Goal: Register for event/course

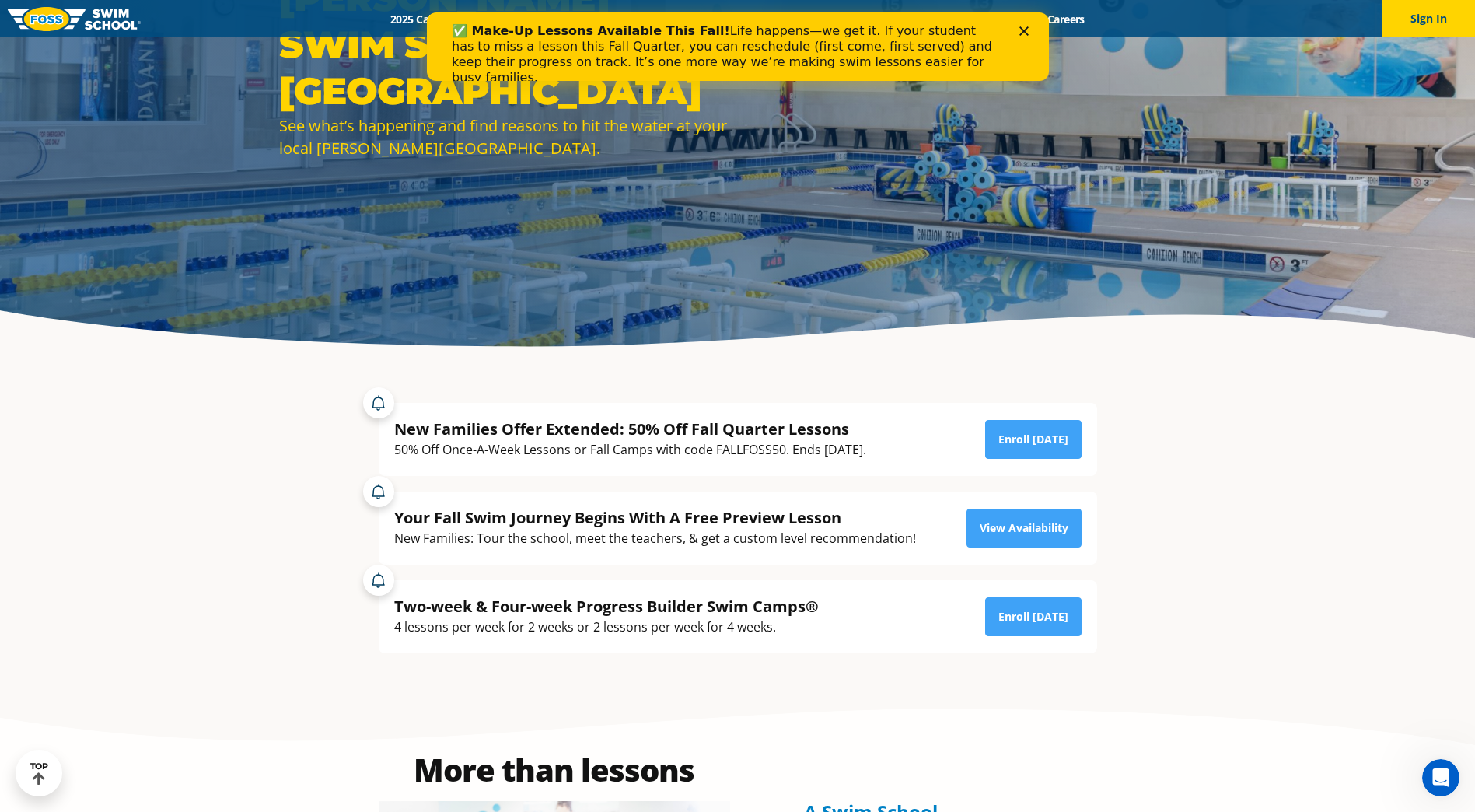
scroll to position [234, 0]
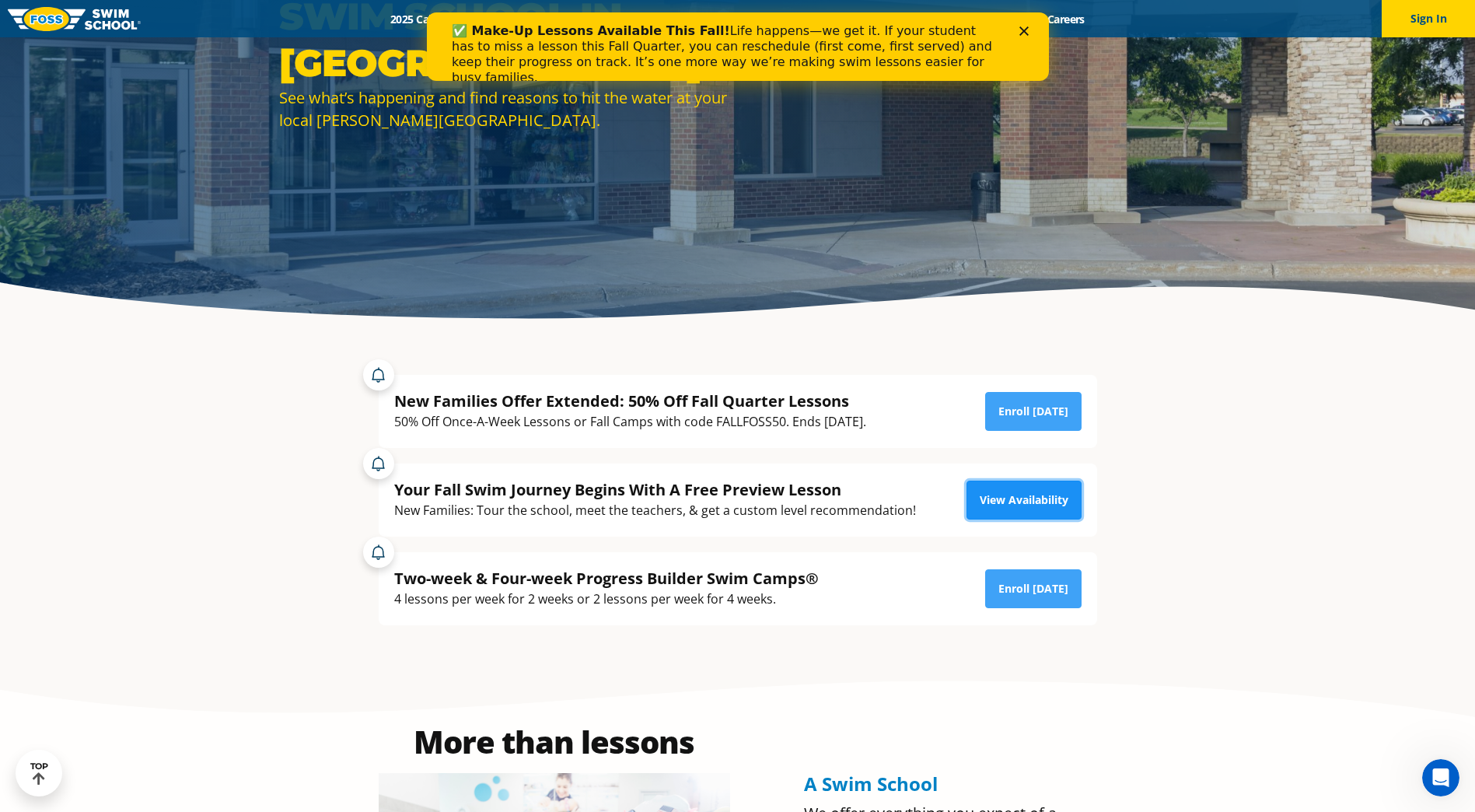
click at [1021, 500] on link "View Availability" at bounding box center [1024, 500] width 115 height 39
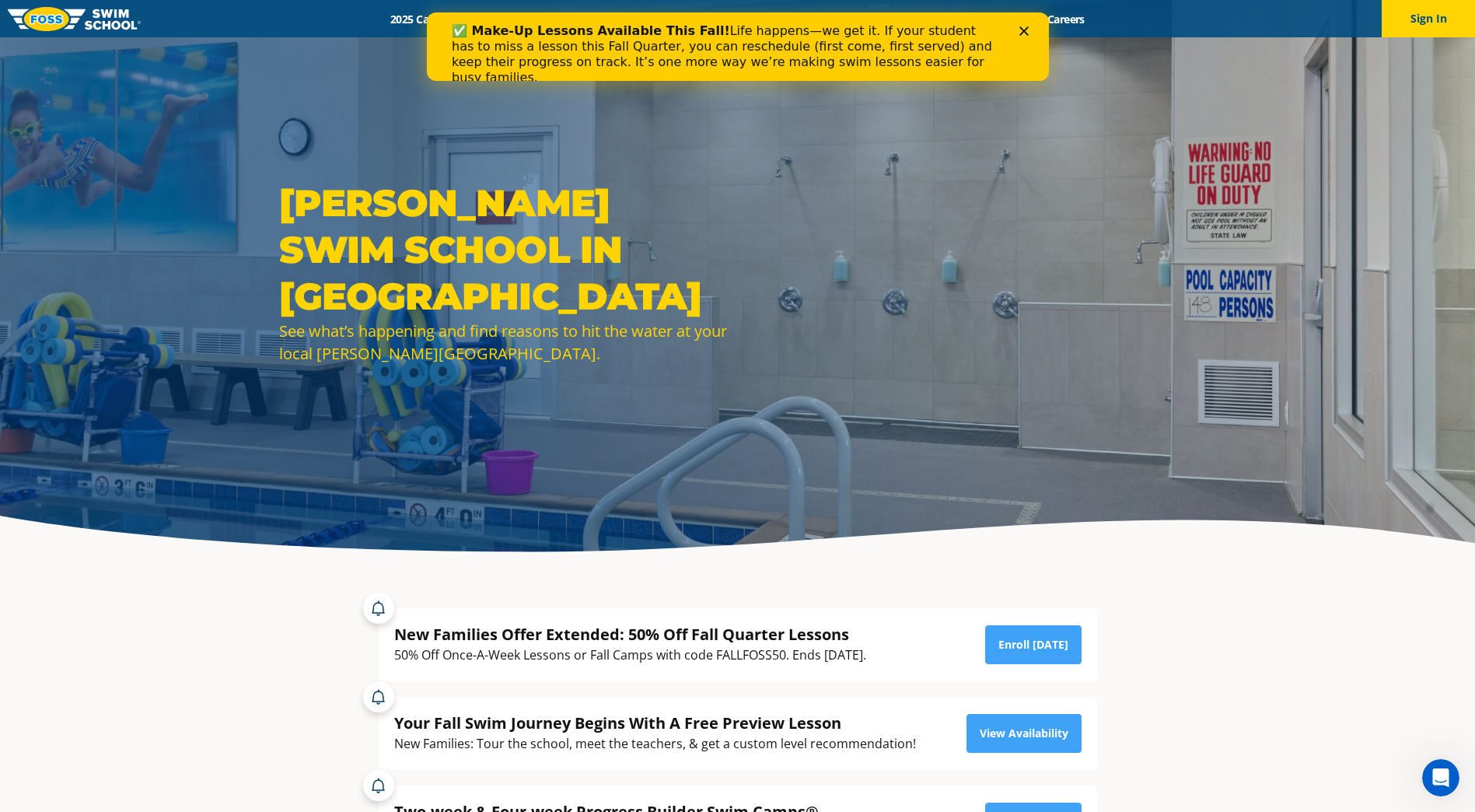
click at [1030, 33] on div "Close" at bounding box center [1026, 31] width 16 height 9
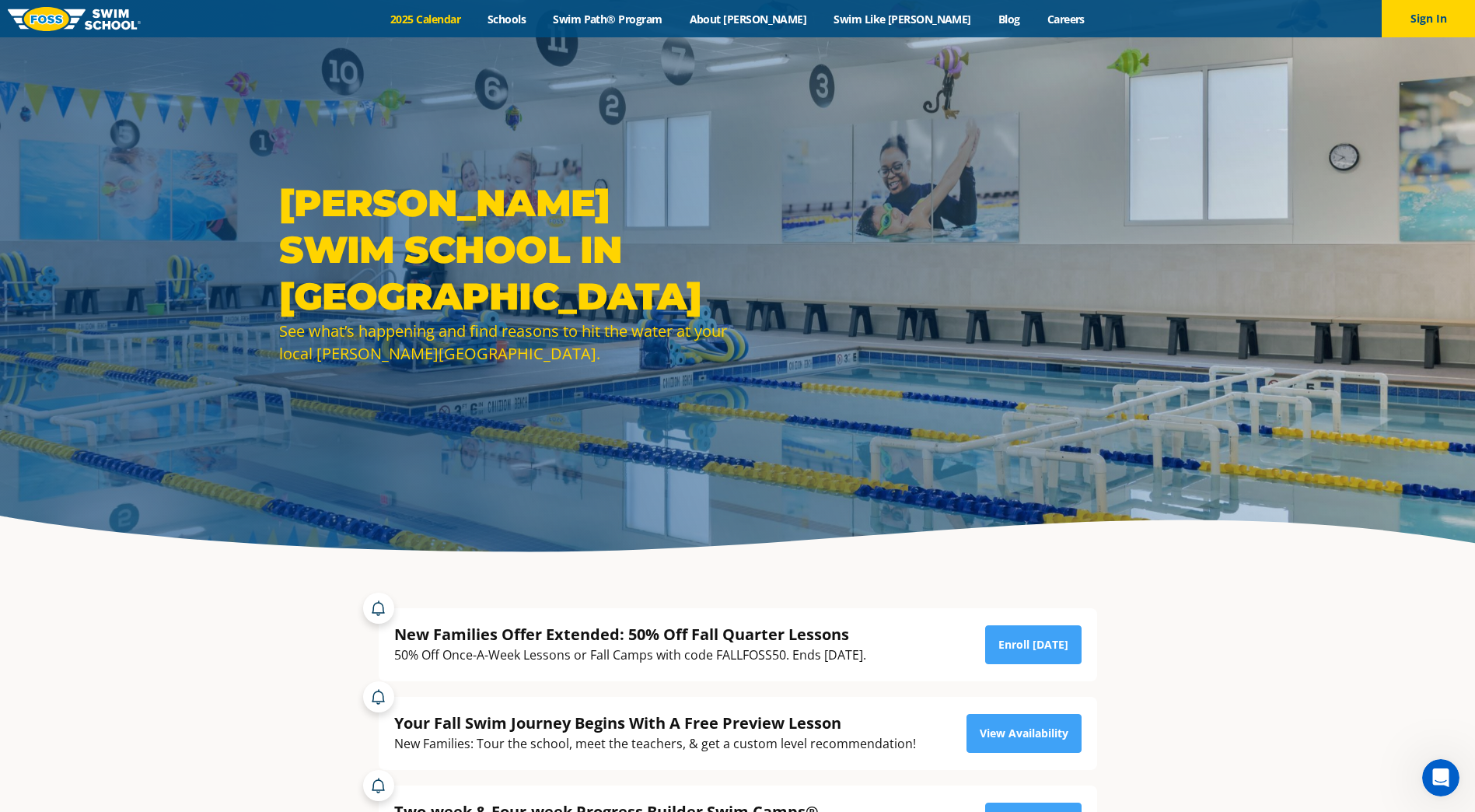
click at [474, 22] on link "2025 Calendar" at bounding box center [425, 19] width 97 height 15
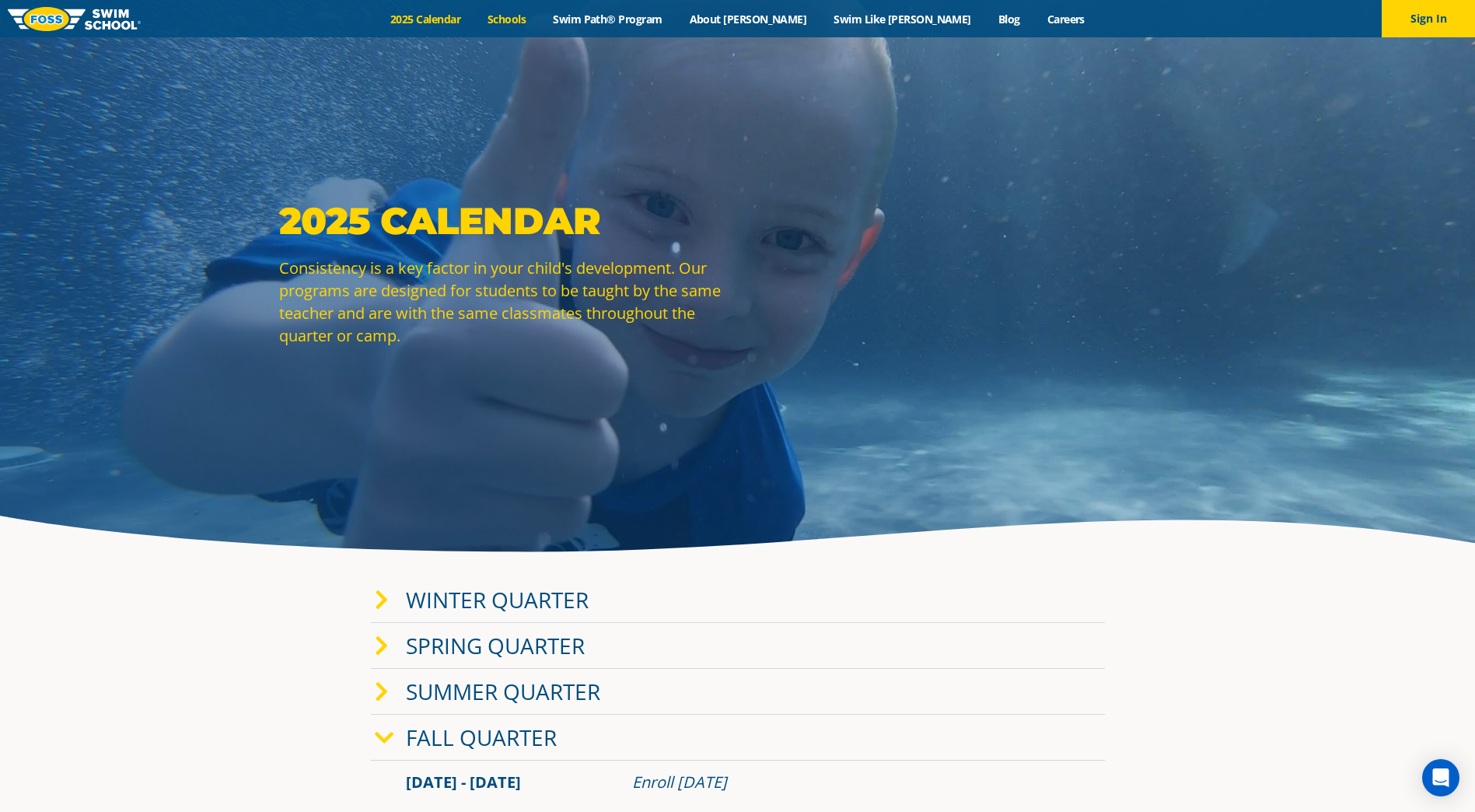
click at [540, 19] on link "Schools" at bounding box center [507, 19] width 65 height 15
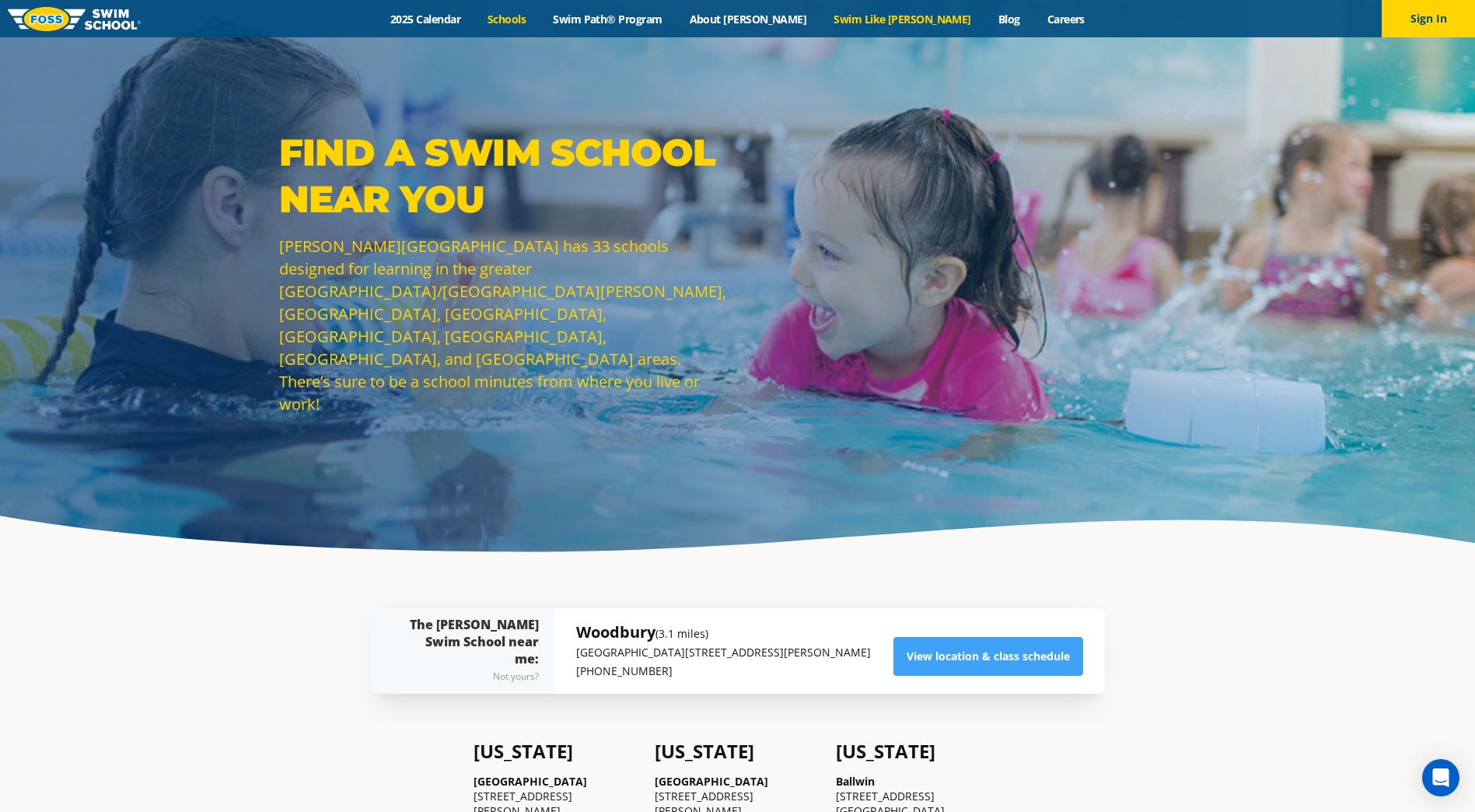
click at [864, 19] on link "Swim Like [PERSON_NAME]" at bounding box center [903, 19] width 165 height 15
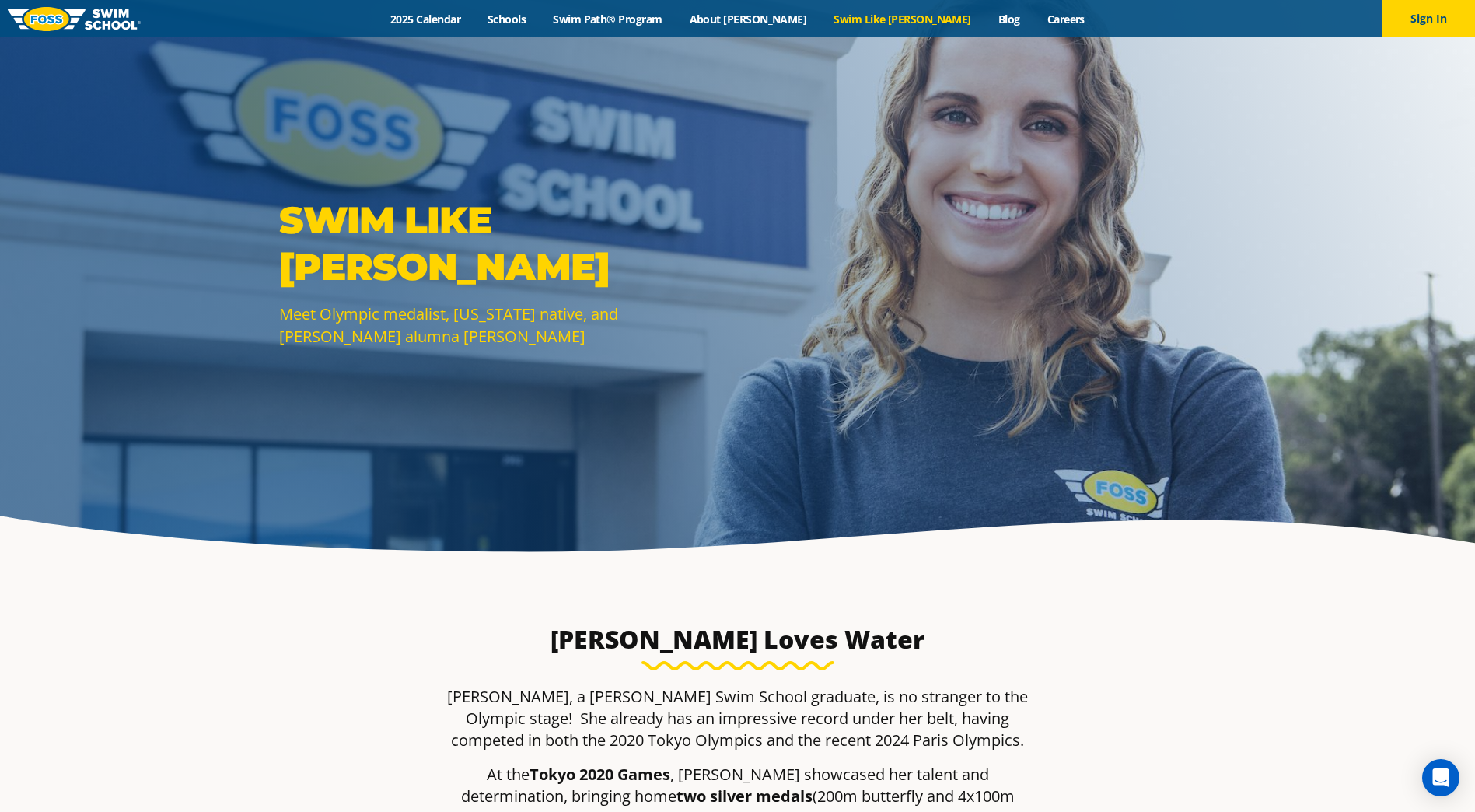
click at [92, 44] on div "SWIM LIKE [PERSON_NAME] Meet Olympic medalist, [US_STATE] native, and [PERSON_N…" at bounding box center [738, 284] width 1475 height 568
click at [93, 16] on img at bounding box center [74, 19] width 133 height 24
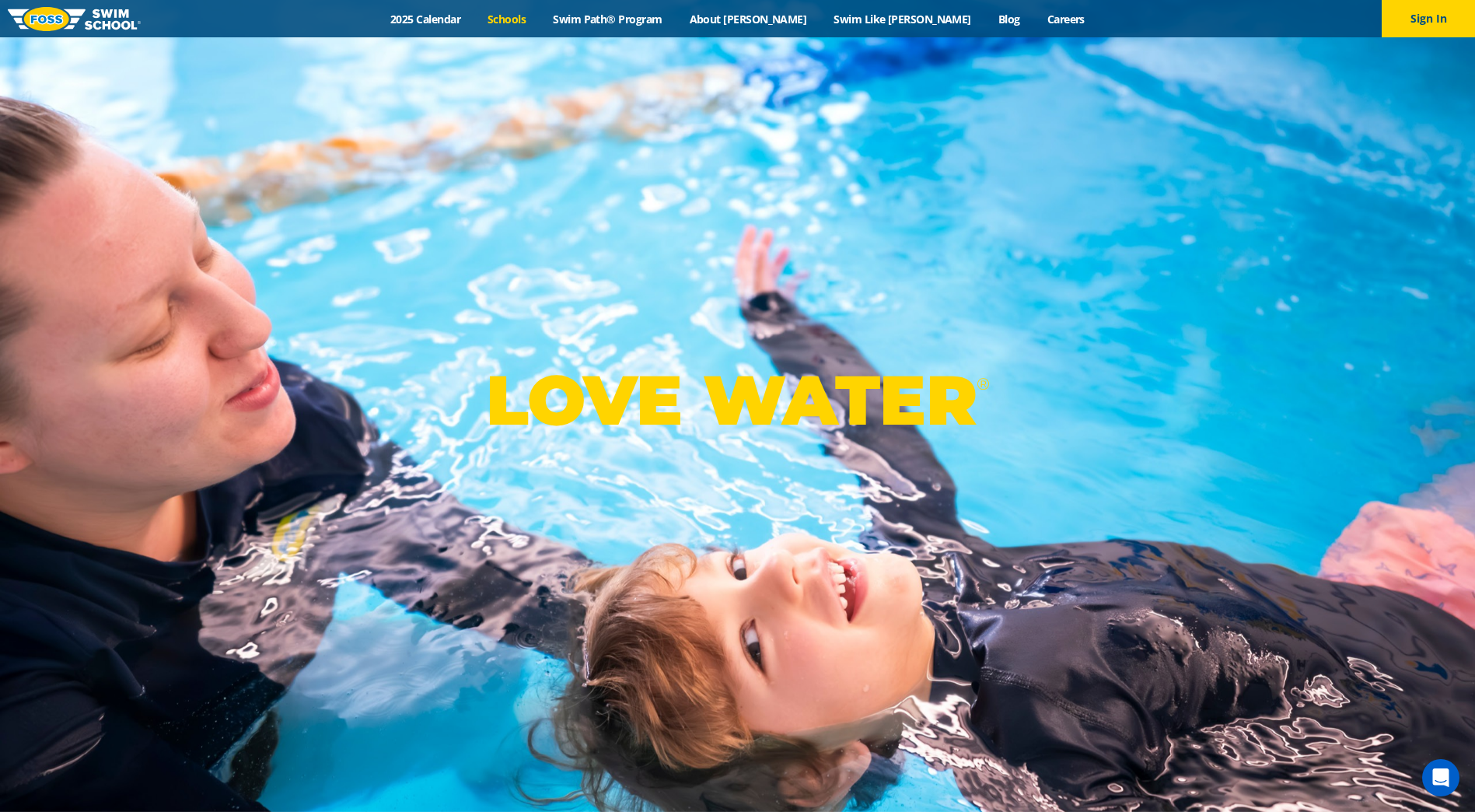
click at [540, 24] on link "Schools" at bounding box center [507, 19] width 65 height 15
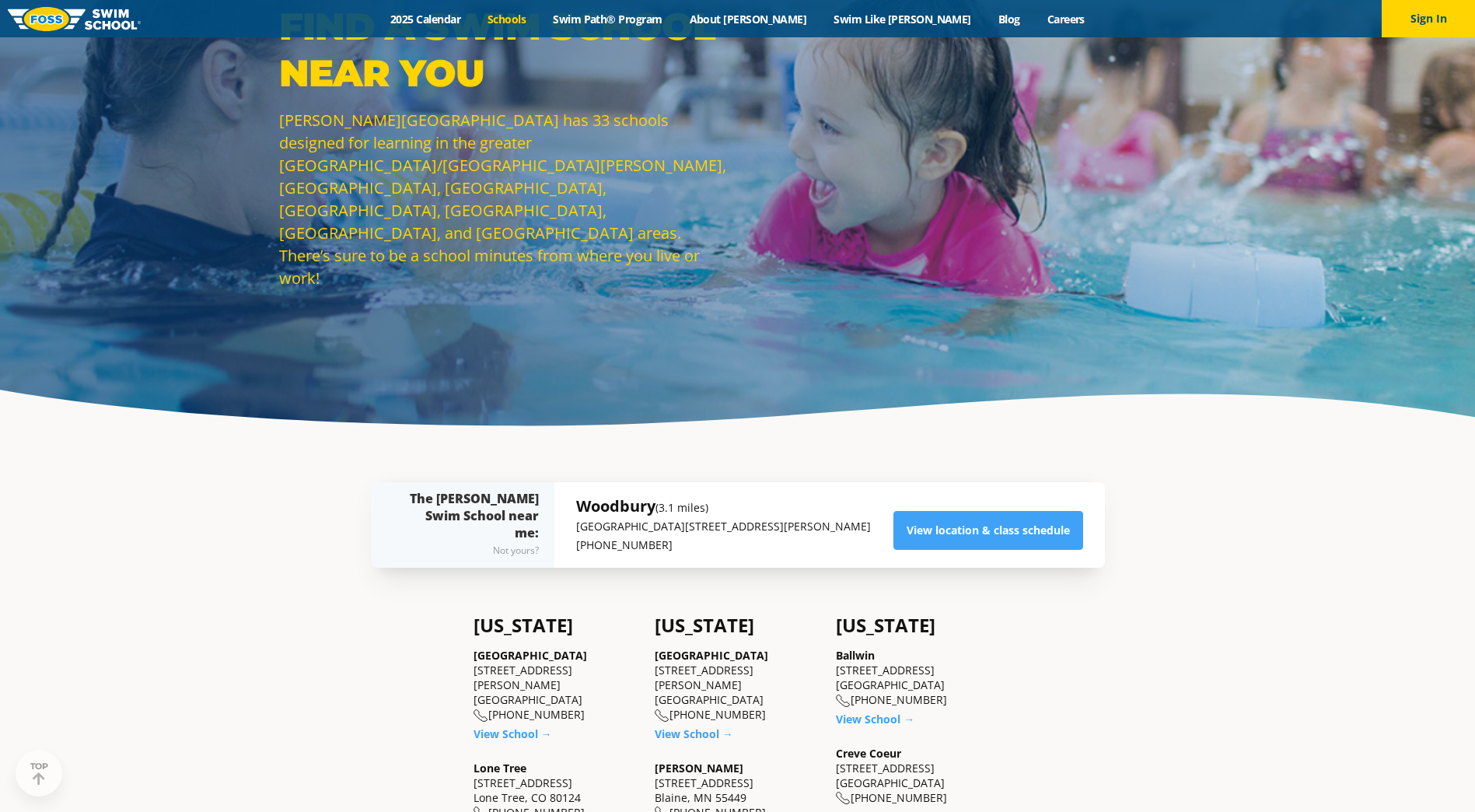
scroll to position [234, 0]
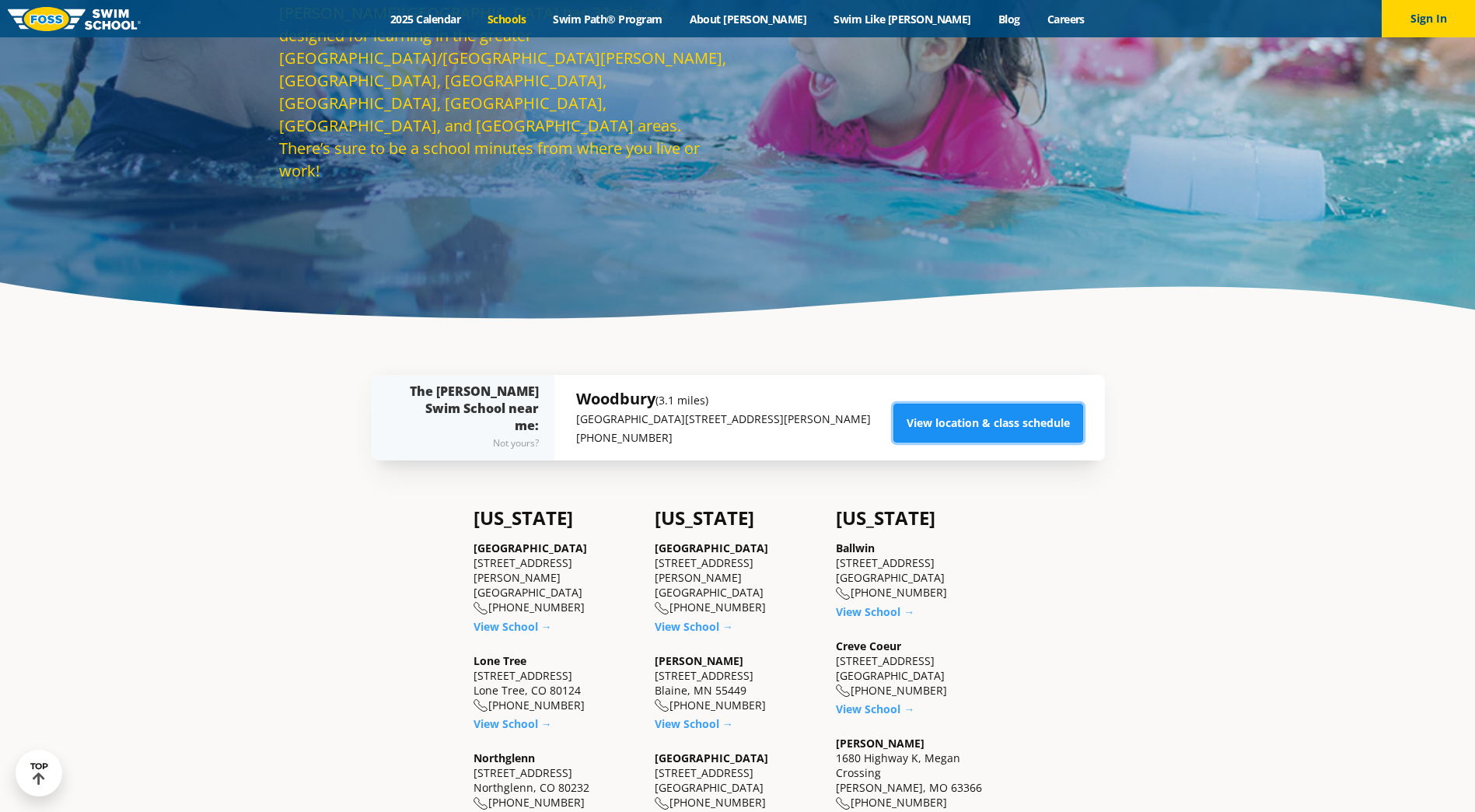
click at [929, 438] on link "View location & class schedule" at bounding box center [988, 423] width 190 height 39
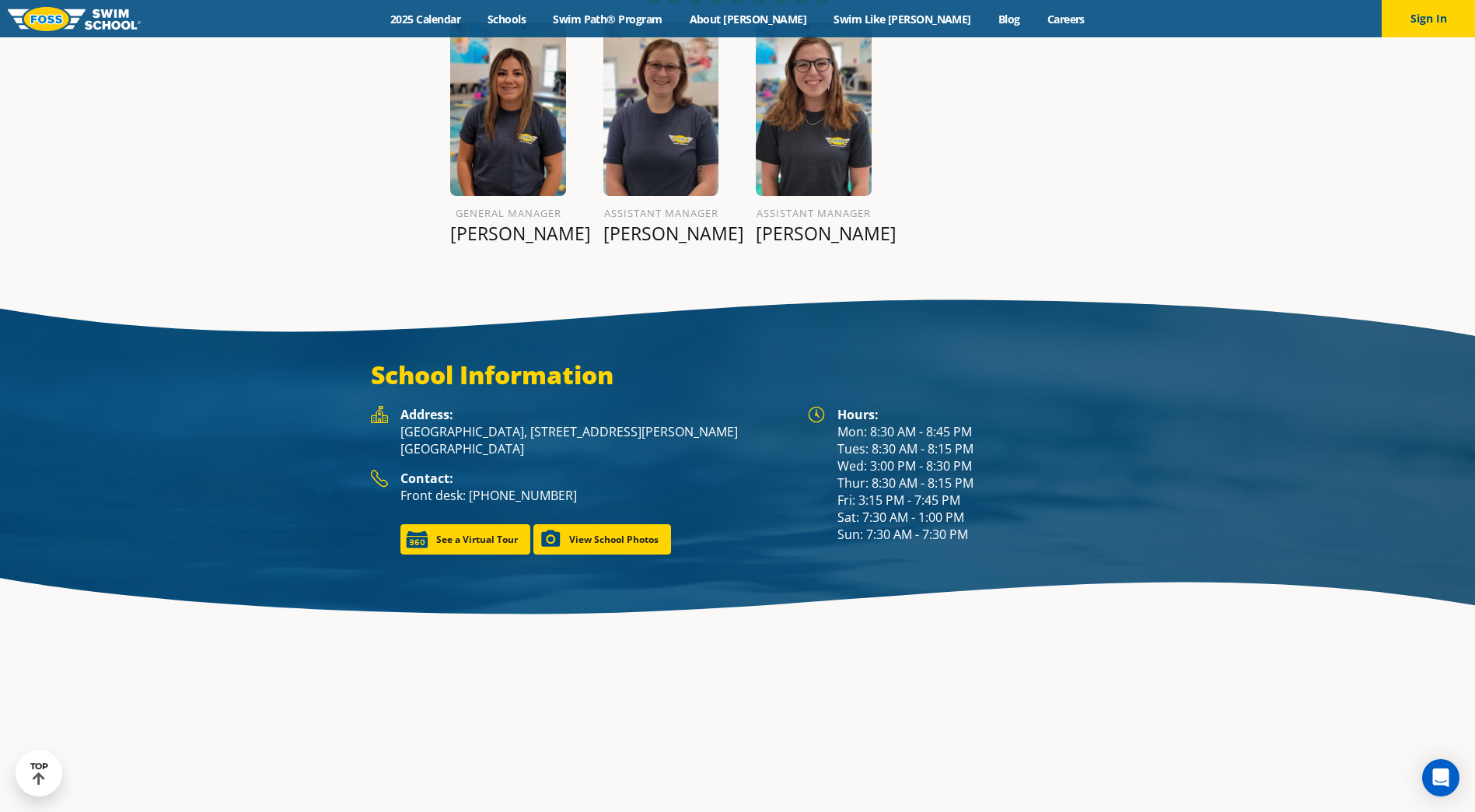
scroll to position [2177, 0]
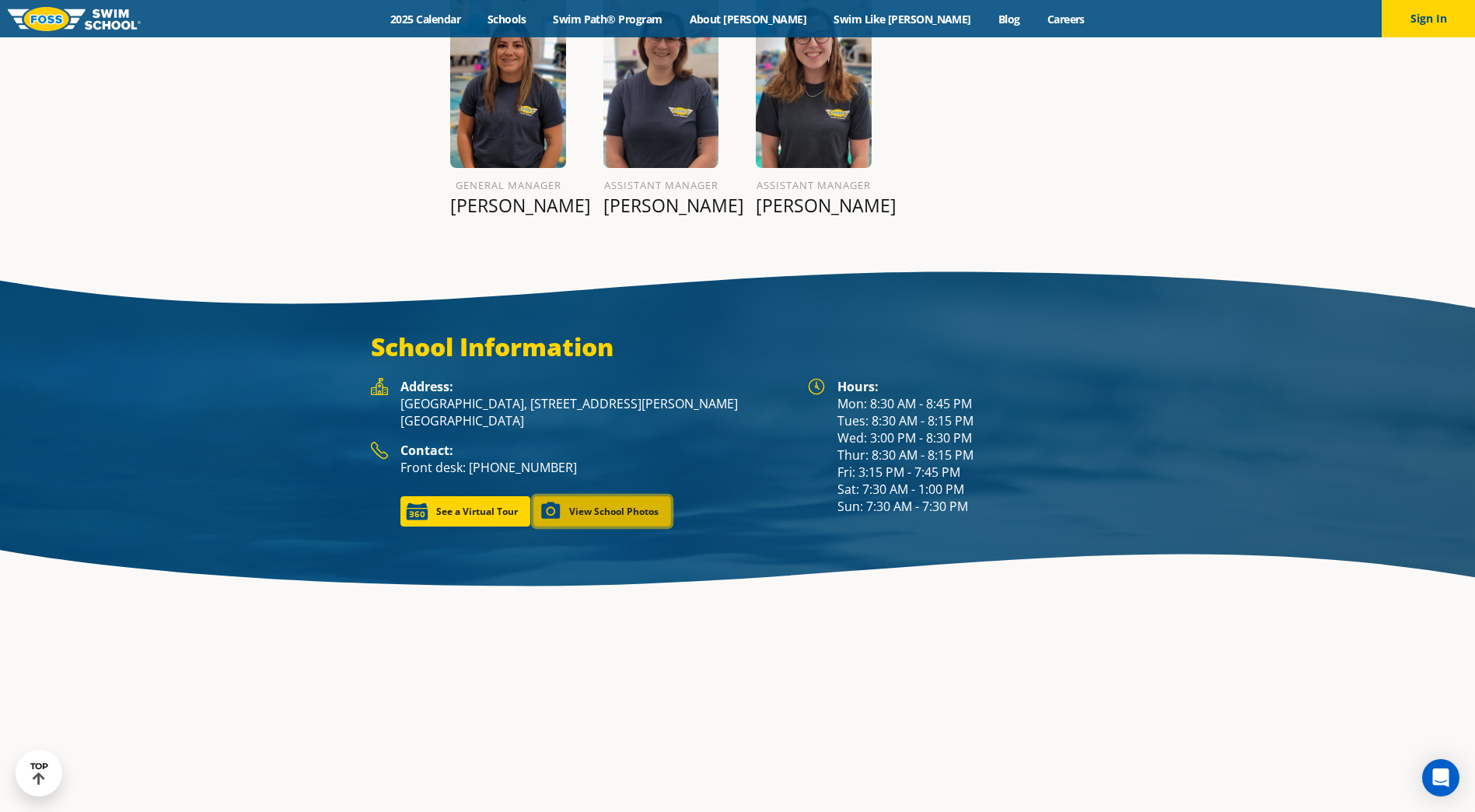
click at [609, 496] on link "View School Photos" at bounding box center [602, 511] width 138 height 30
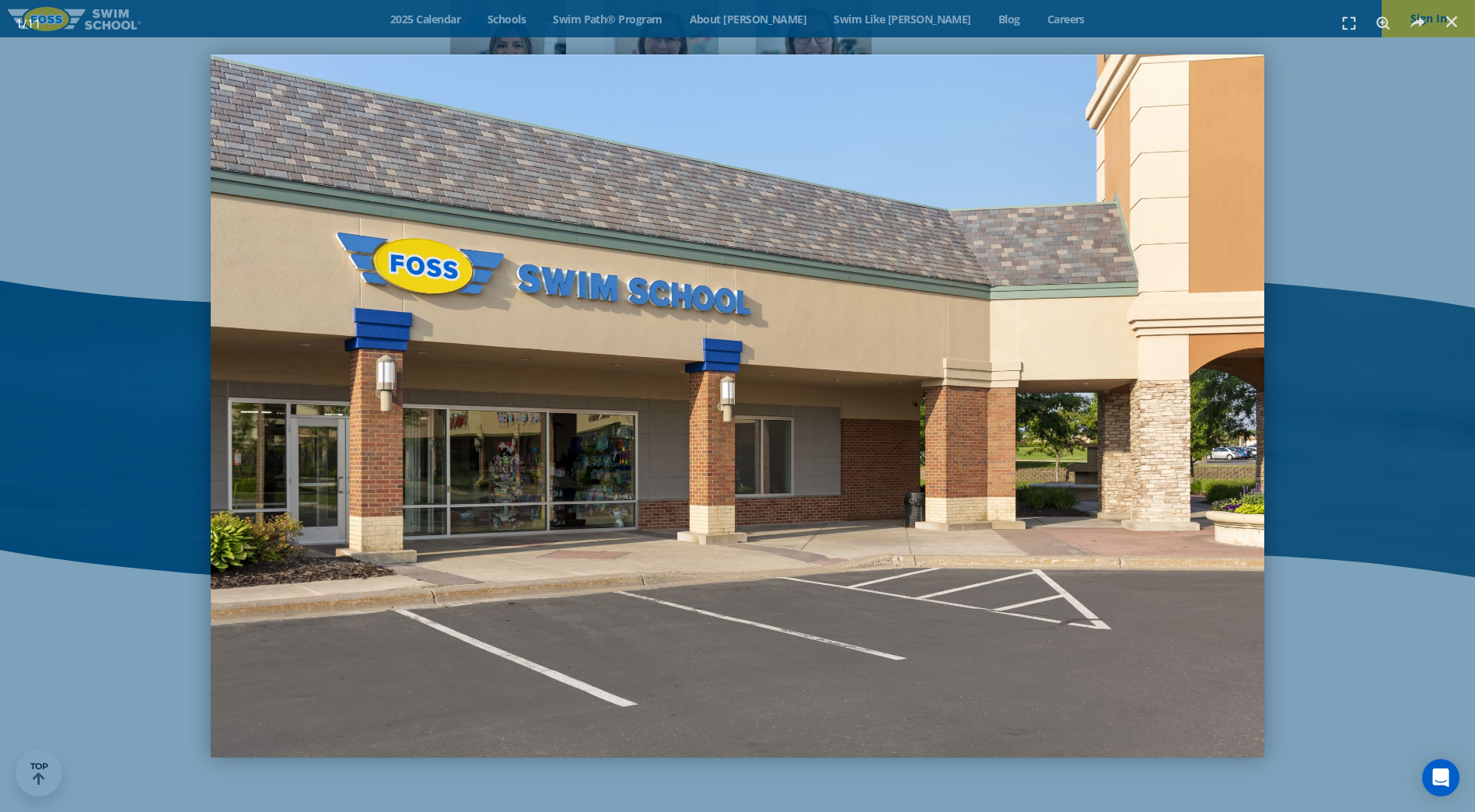
scroll to position [2155, 0]
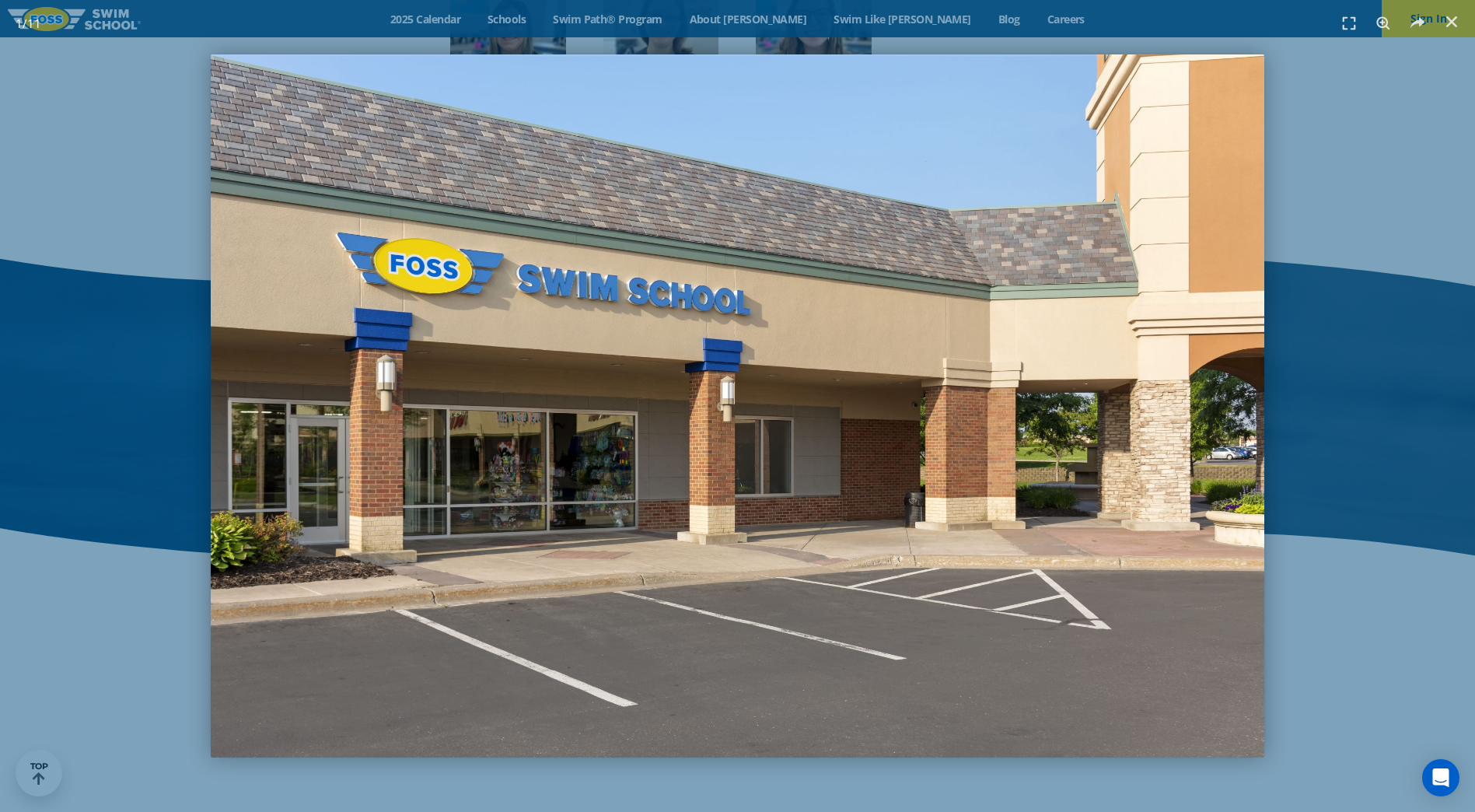
click at [1375, 413] on div "1 / 11" at bounding box center [738, 406] width 1367 height 703
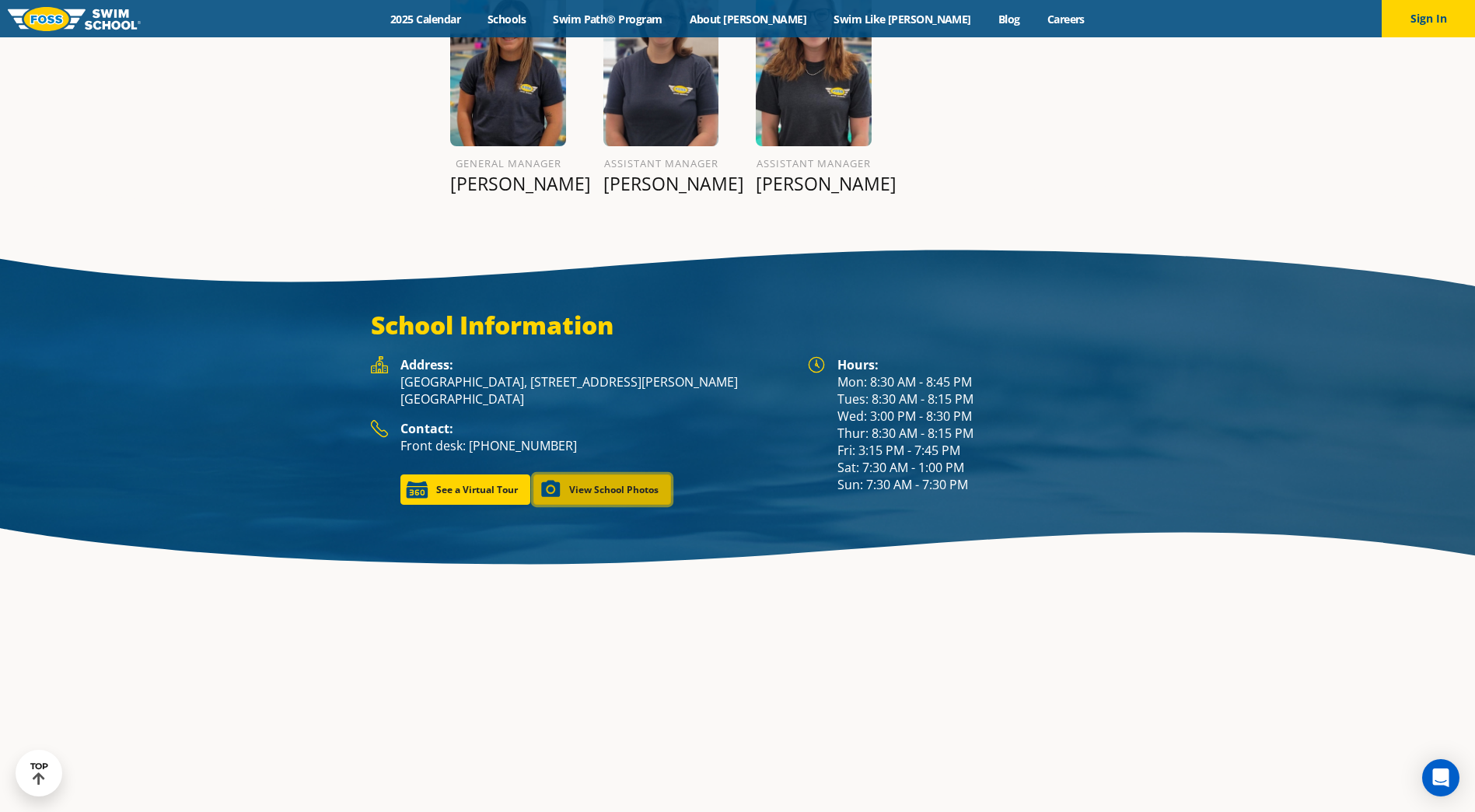
click at [583, 474] on link "View School Photos" at bounding box center [602, 489] width 138 height 30
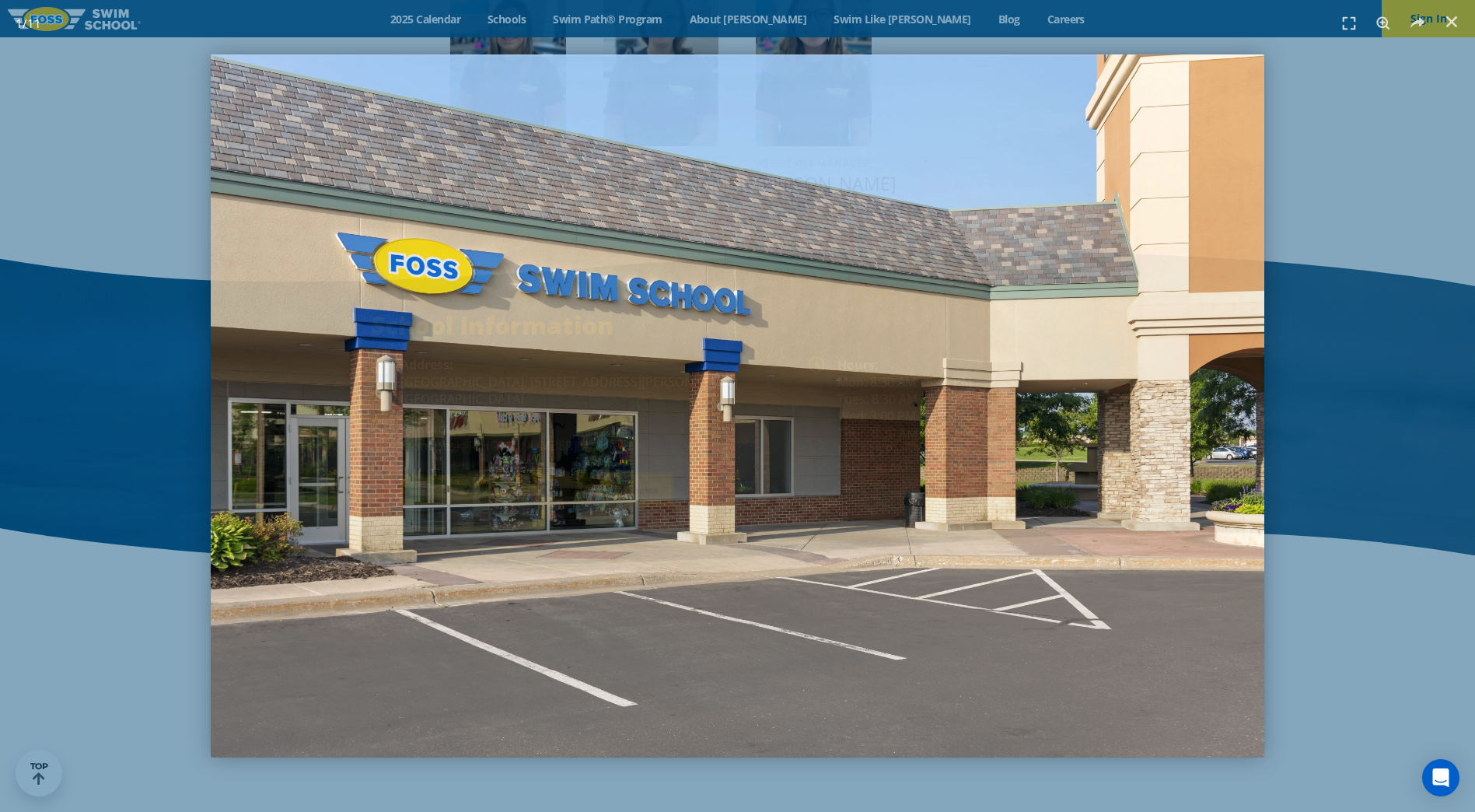
click at [917, 377] on img "1 / 11" at bounding box center [738, 406] width 1053 height 703
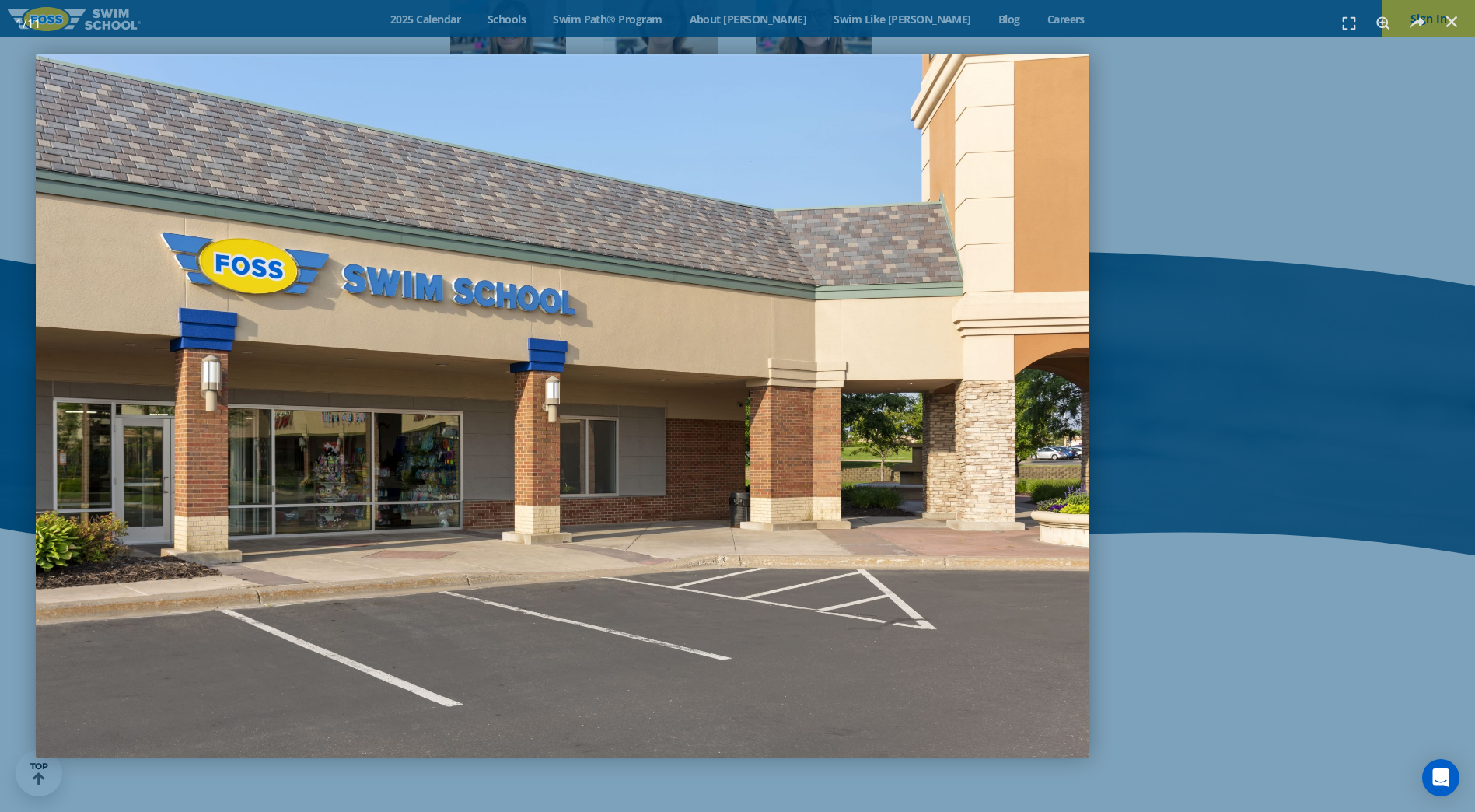
click at [790, 438] on img "1 / 11" at bounding box center [562, 406] width 1053 height 703
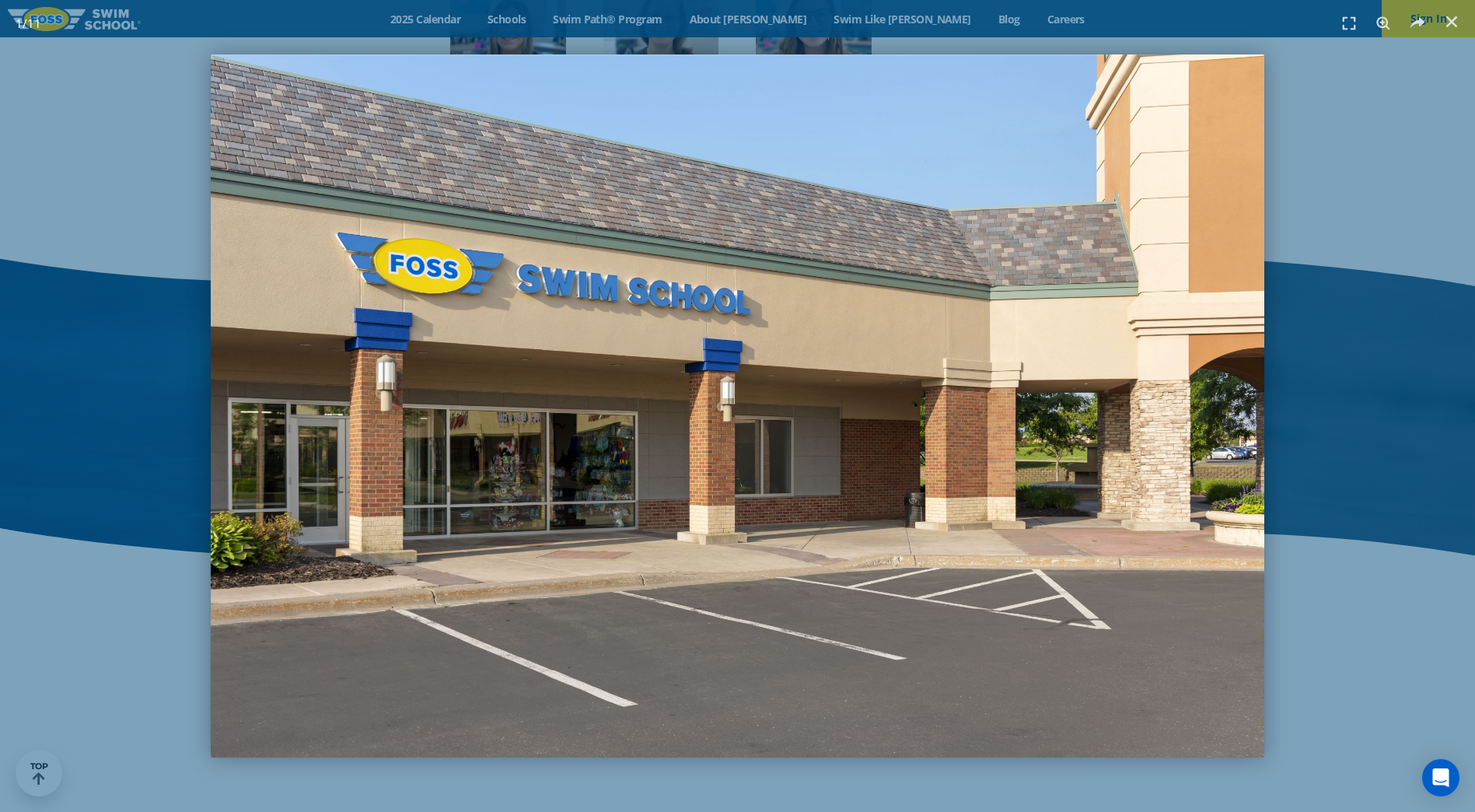
click at [1445, 375] on div "1 / 11" at bounding box center [738, 406] width 1475 height 812
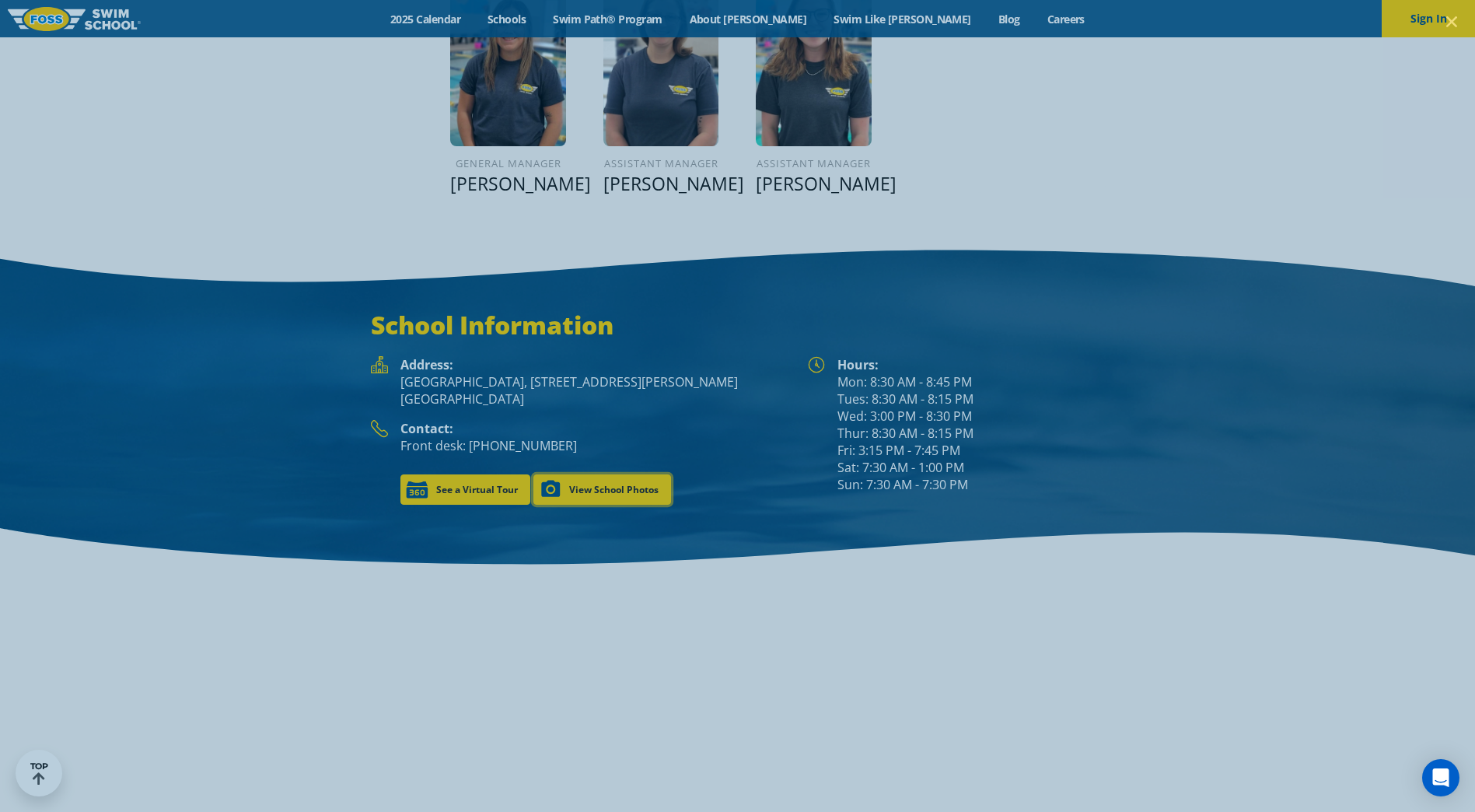
scroll to position [2133, 0]
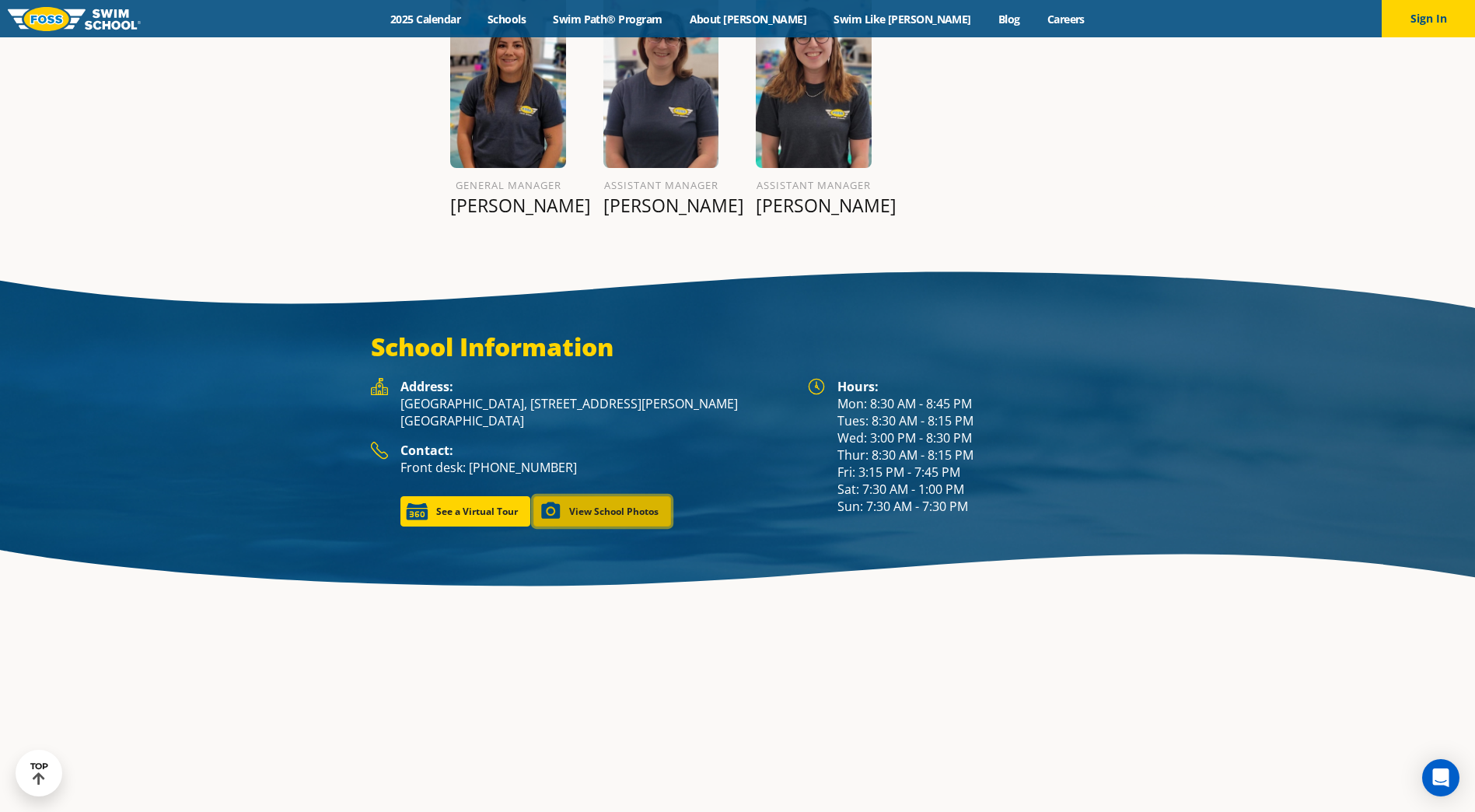
click at [618, 496] on link "View School Photos" at bounding box center [602, 511] width 138 height 30
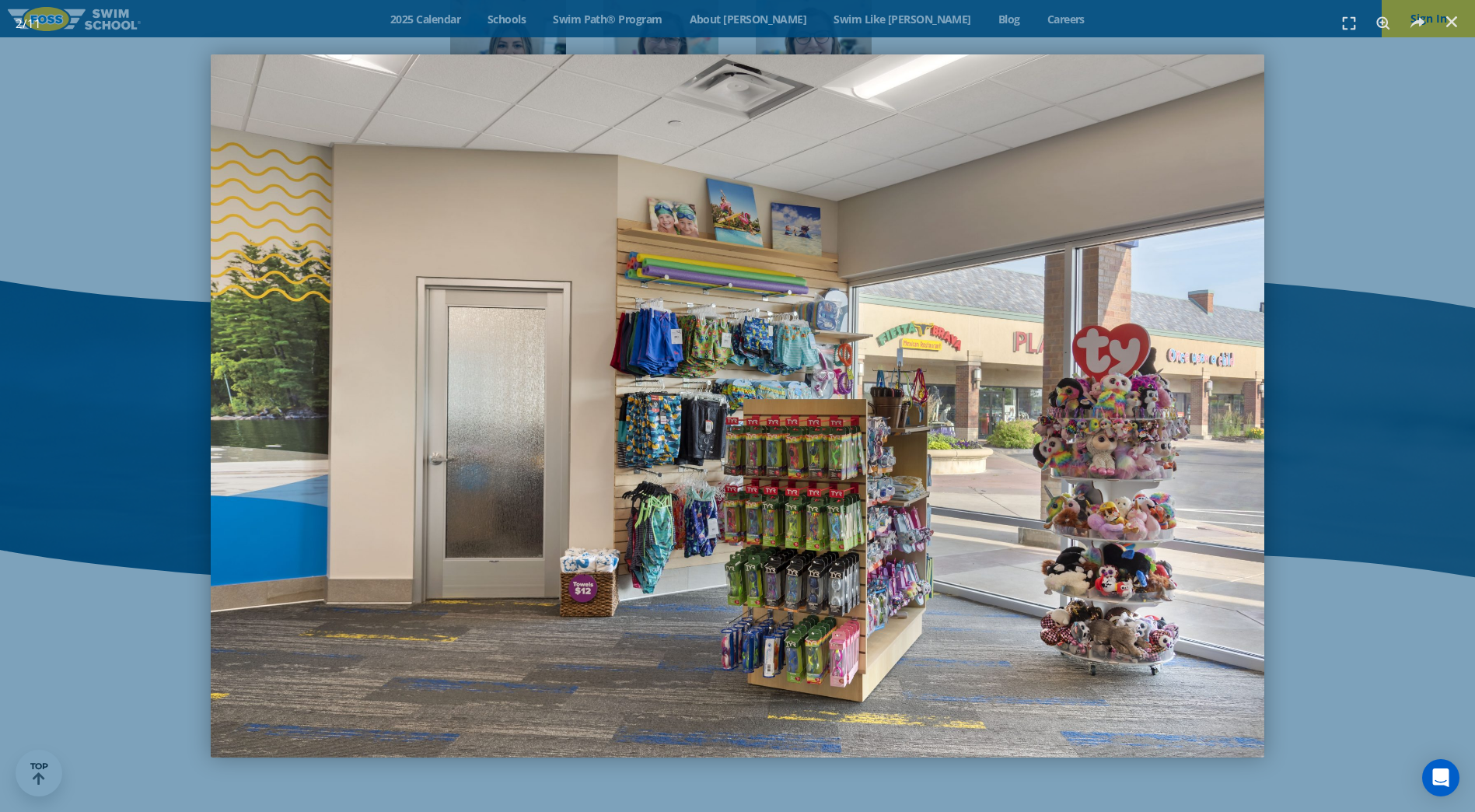
click at [1334, 275] on div "2 / 11" at bounding box center [738, 406] width 1367 height 703
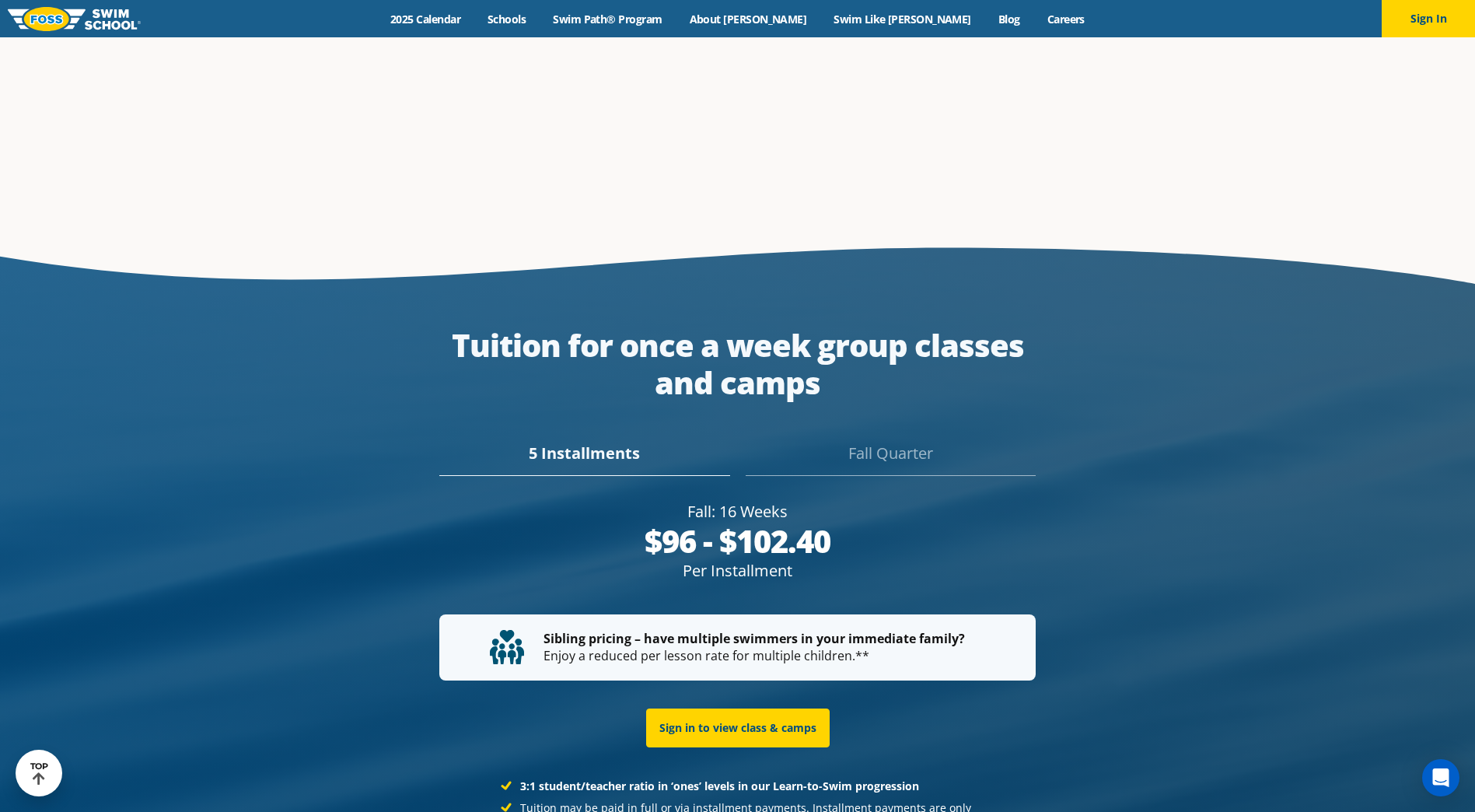
scroll to position [2833, 0]
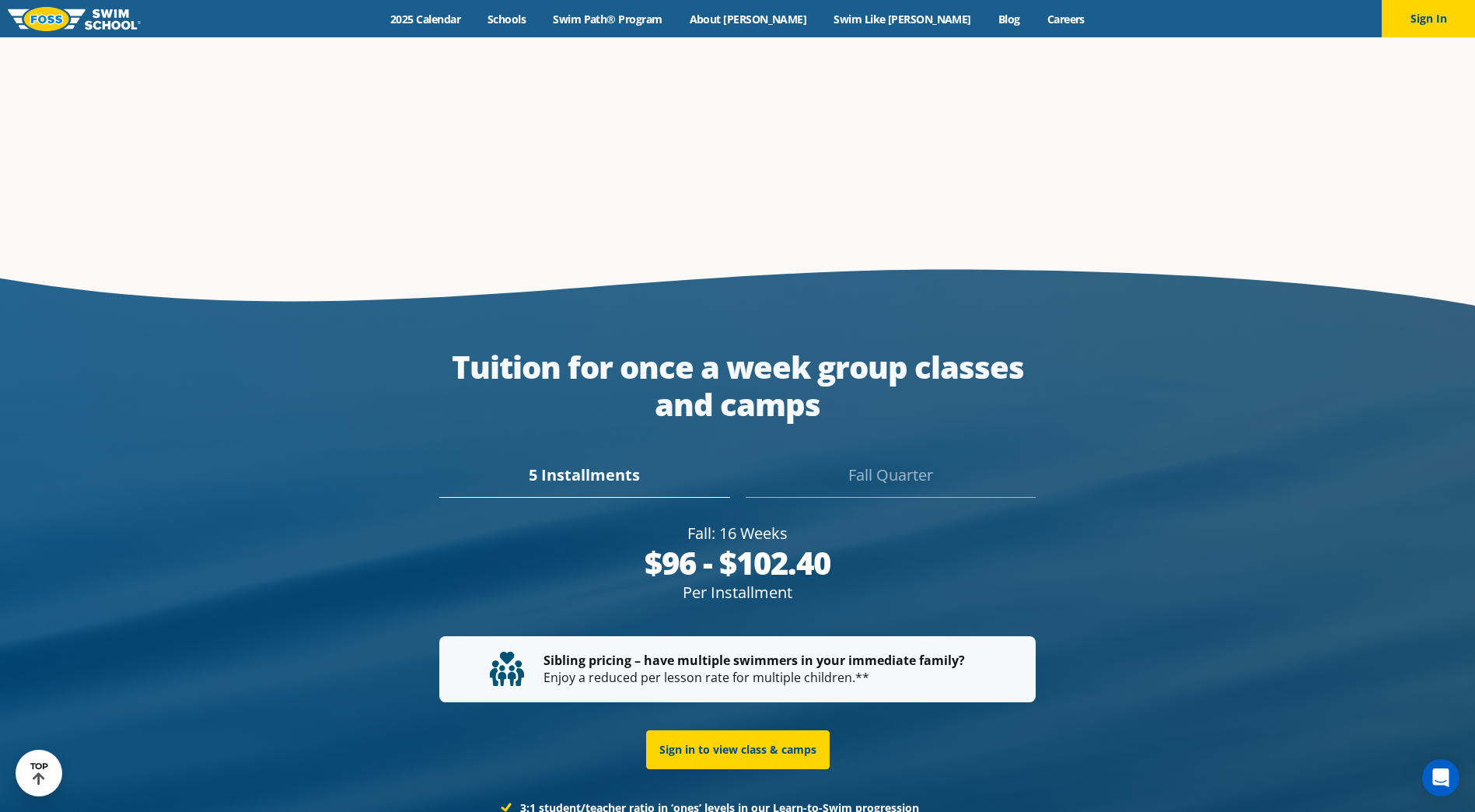
click at [870, 463] on div "Fall Quarter" at bounding box center [891, 480] width 290 height 34
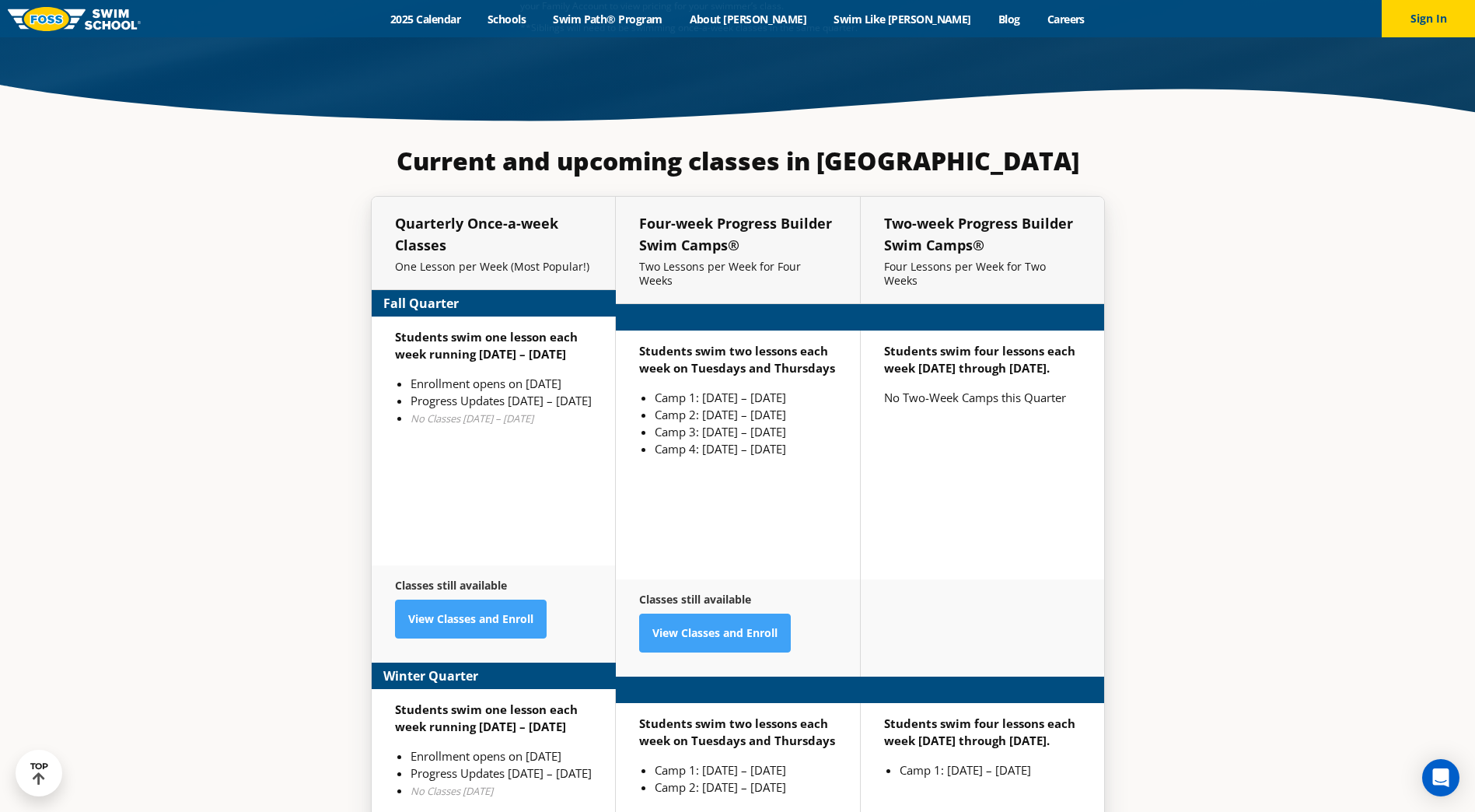
scroll to position [3710, 0]
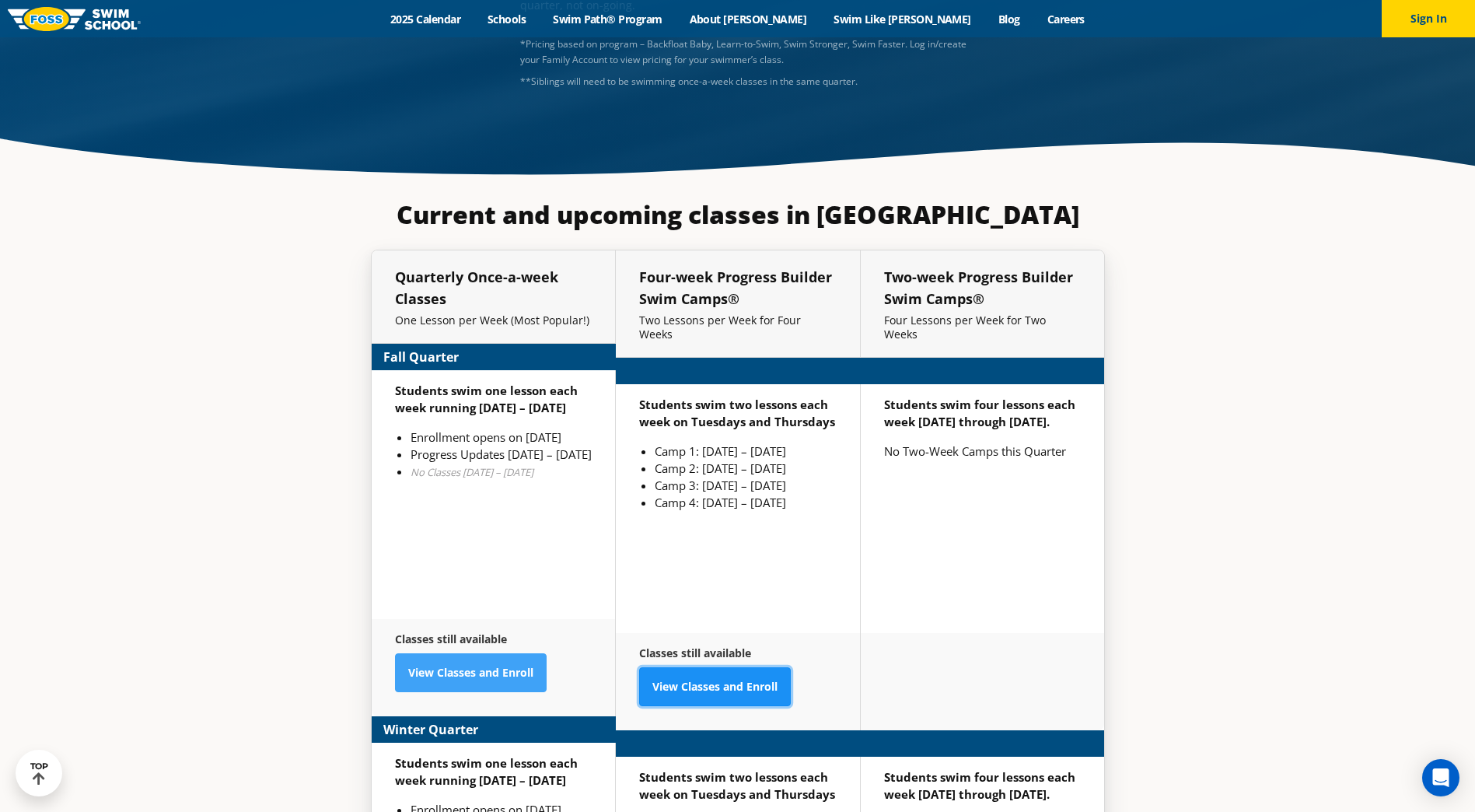
click at [743, 667] on link "View Classes and Enroll" at bounding box center [715, 687] width 152 height 39
